Goal: Information Seeking & Learning: Find specific fact

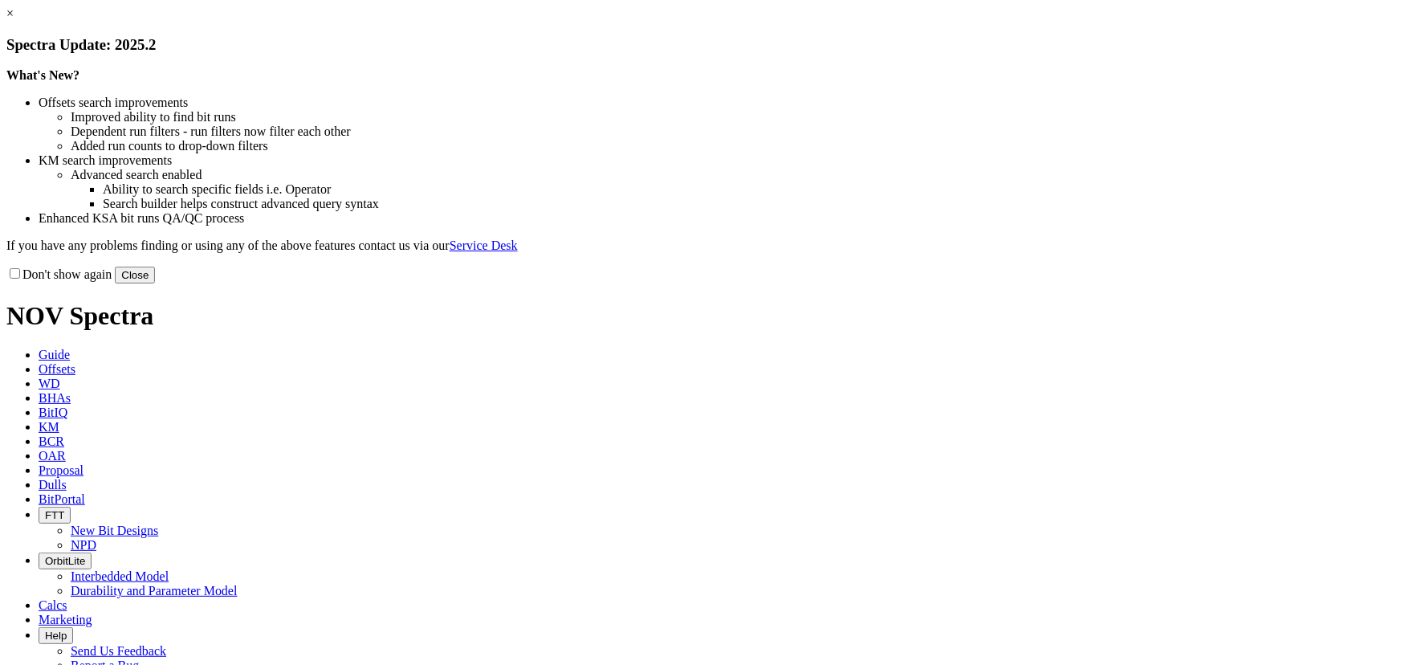
click at [14, 20] on link "×" at bounding box center [9, 13] width 7 height 14
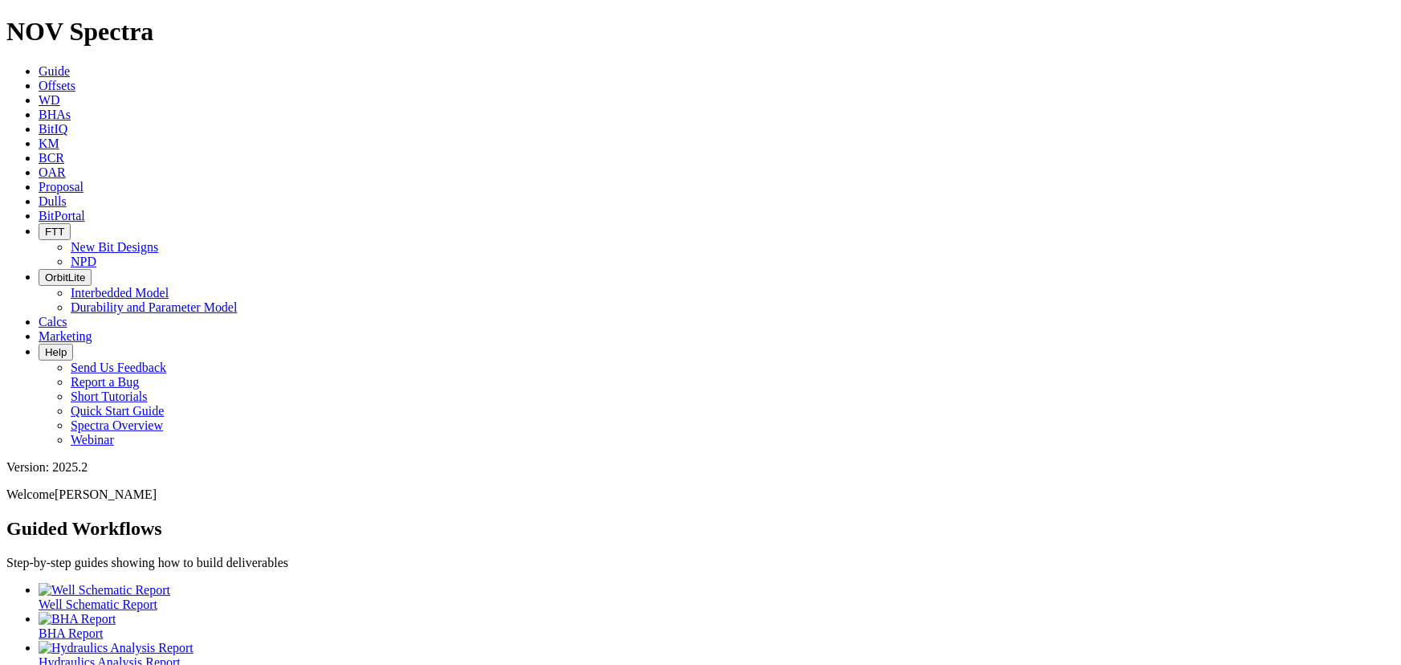
click at [75, 79] on span "Offsets" at bounding box center [57, 86] width 37 height 14
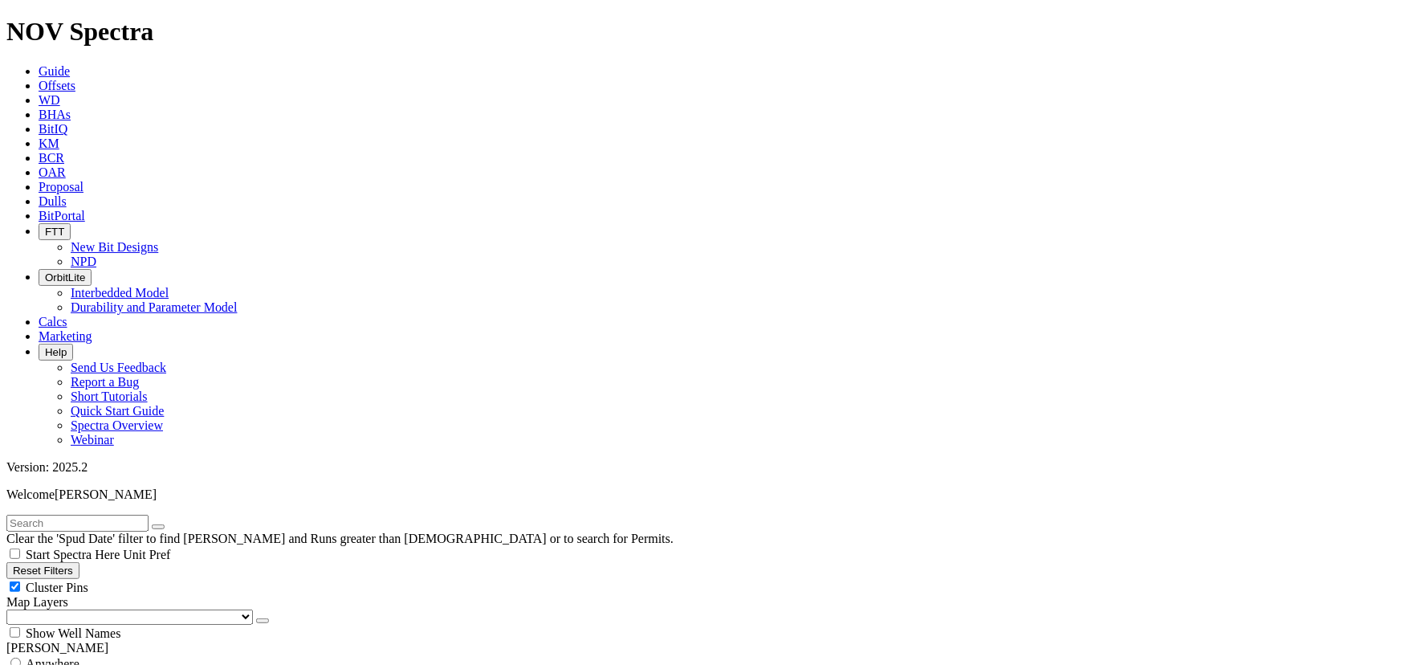
click at [120, 515] on input "text" at bounding box center [77, 523] width 142 height 17
type input "garfield"
click at [168, 524] on button "submit" at bounding box center [174, 526] width 13 height 5
click at [51, 657] on span "Anywhere" at bounding box center [53, 664] width 54 height 14
radio input "true"
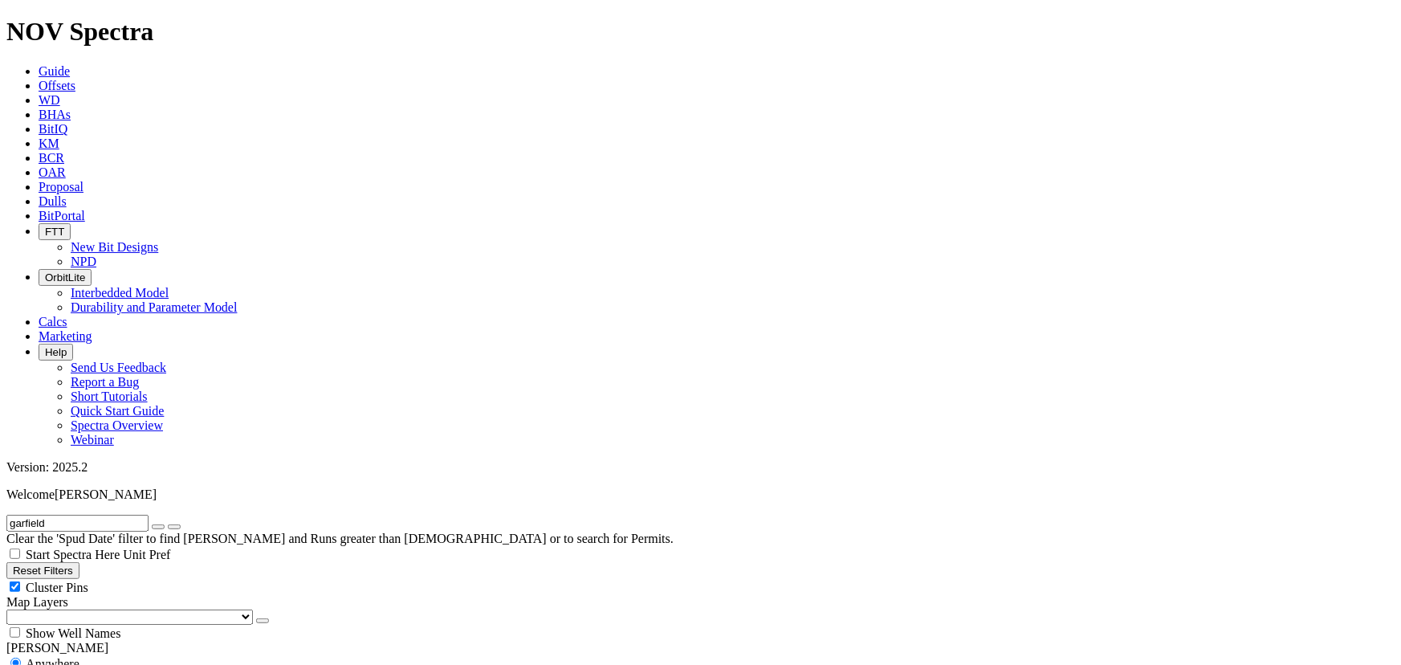
radio input "false"
